Goal: Information Seeking & Learning: Check status

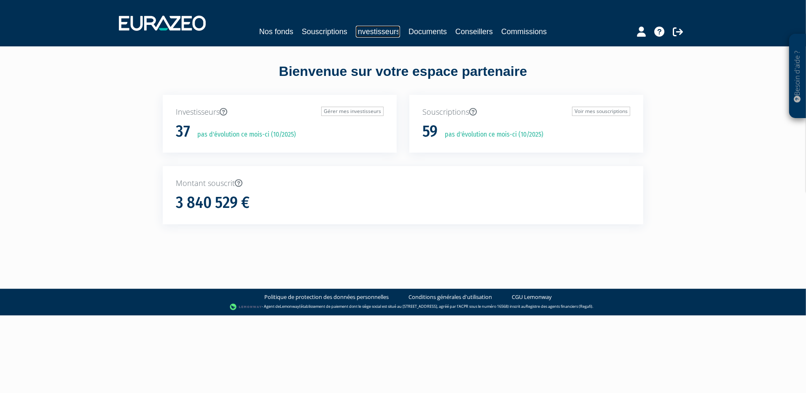
click at [365, 33] on link "Investisseurs" at bounding box center [378, 32] width 44 height 12
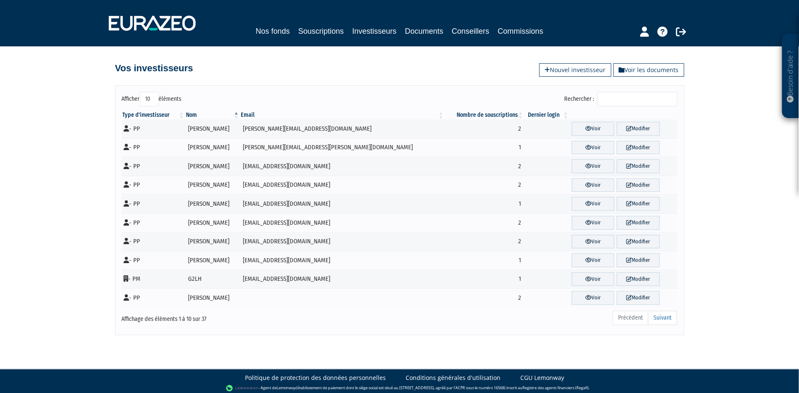
click at [149, 99] on select "10 25 50 100" at bounding box center [149, 99] width 19 height 14
select select "100"
click at [142, 92] on select "10 25 50 100" at bounding box center [149, 99] width 19 height 14
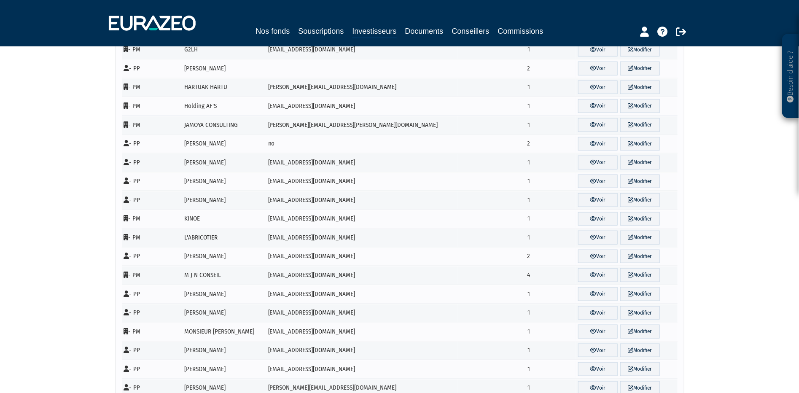
scroll to position [327, 0]
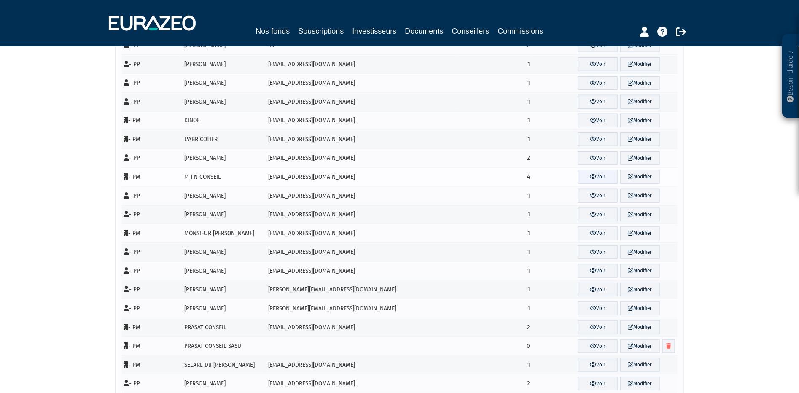
click at [589, 177] on link "Voir" at bounding box center [598, 177] width 40 height 14
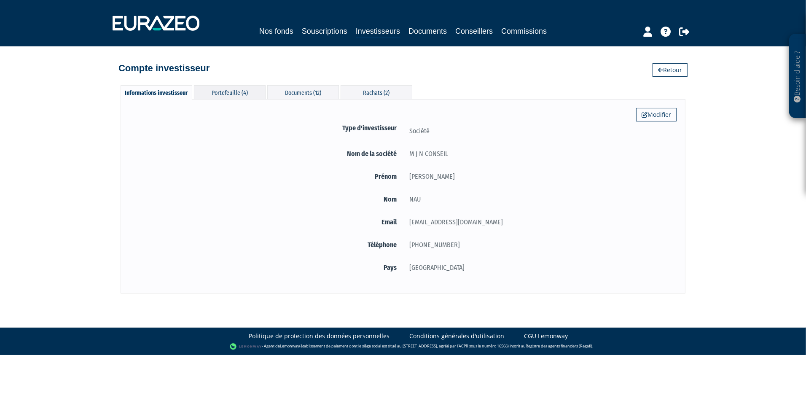
click at [237, 96] on div "Portefeuille (4)" at bounding box center [230, 92] width 72 height 14
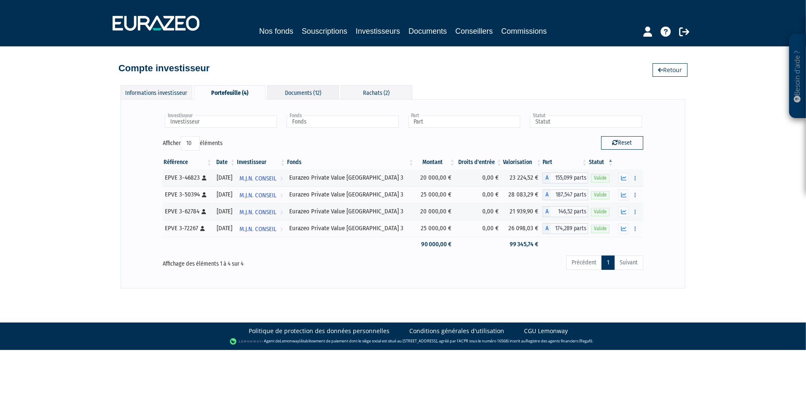
click at [300, 88] on div "Documents (12)" at bounding box center [303, 92] width 72 height 14
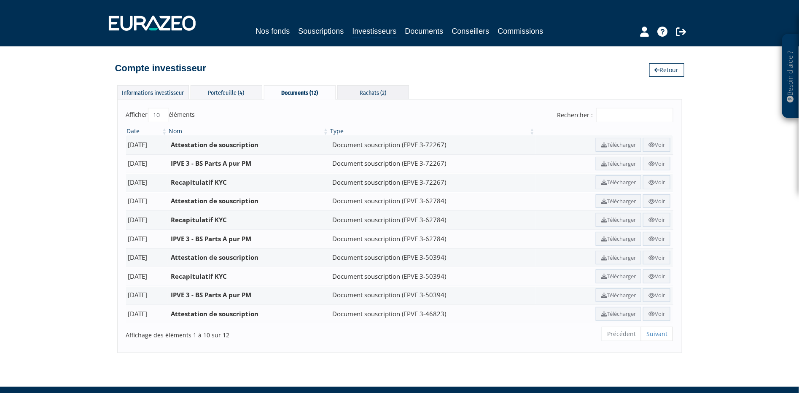
click at [382, 89] on div "Rachats (2)" at bounding box center [373, 92] width 72 height 14
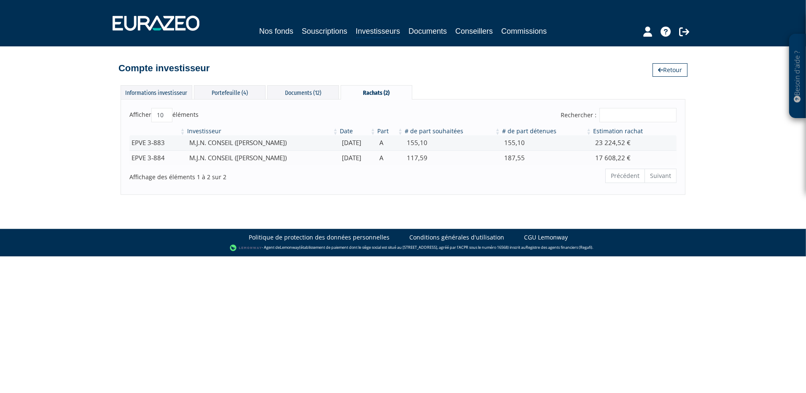
click at [59, 128] on div "Besoin d'aide ? × J'ai besoin d'aide Si vous avez une question à propos du fonc…" at bounding box center [403, 97] width 806 height 195
click at [72, 111] on div "Besoin d'aide ? × J'ai besoin d'aide Si vous avez une question à propos du fonc…" at bounding box center [403, 97] width 806 height 195
